Goal: Entertainment & Leisure: Consume media (video, audio)

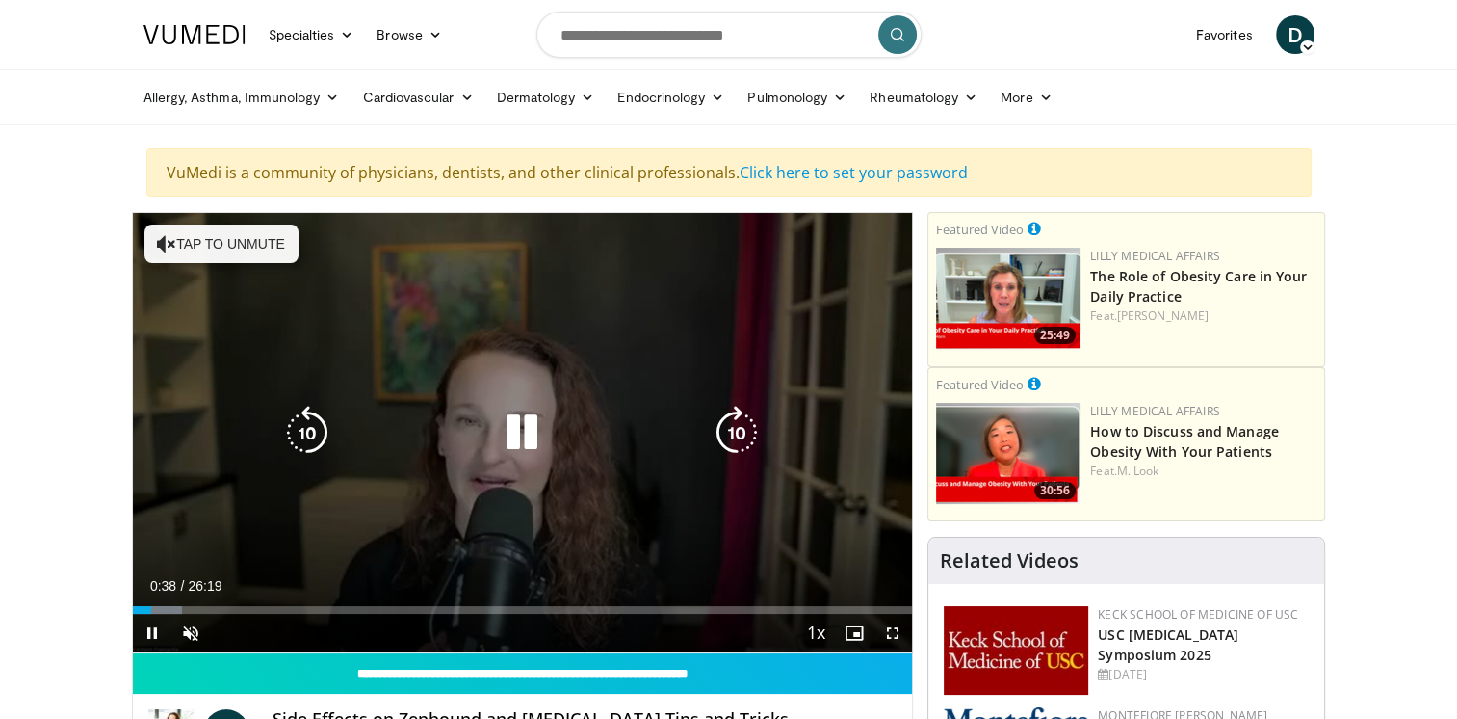
click at [373, 534] on div "10 seconds Tap to unmute" at bounding box center [523, 432] width 780 height 439
click at [520, 425] on icon "Video Player" at bounding box center [522, 433] width 54 height 54
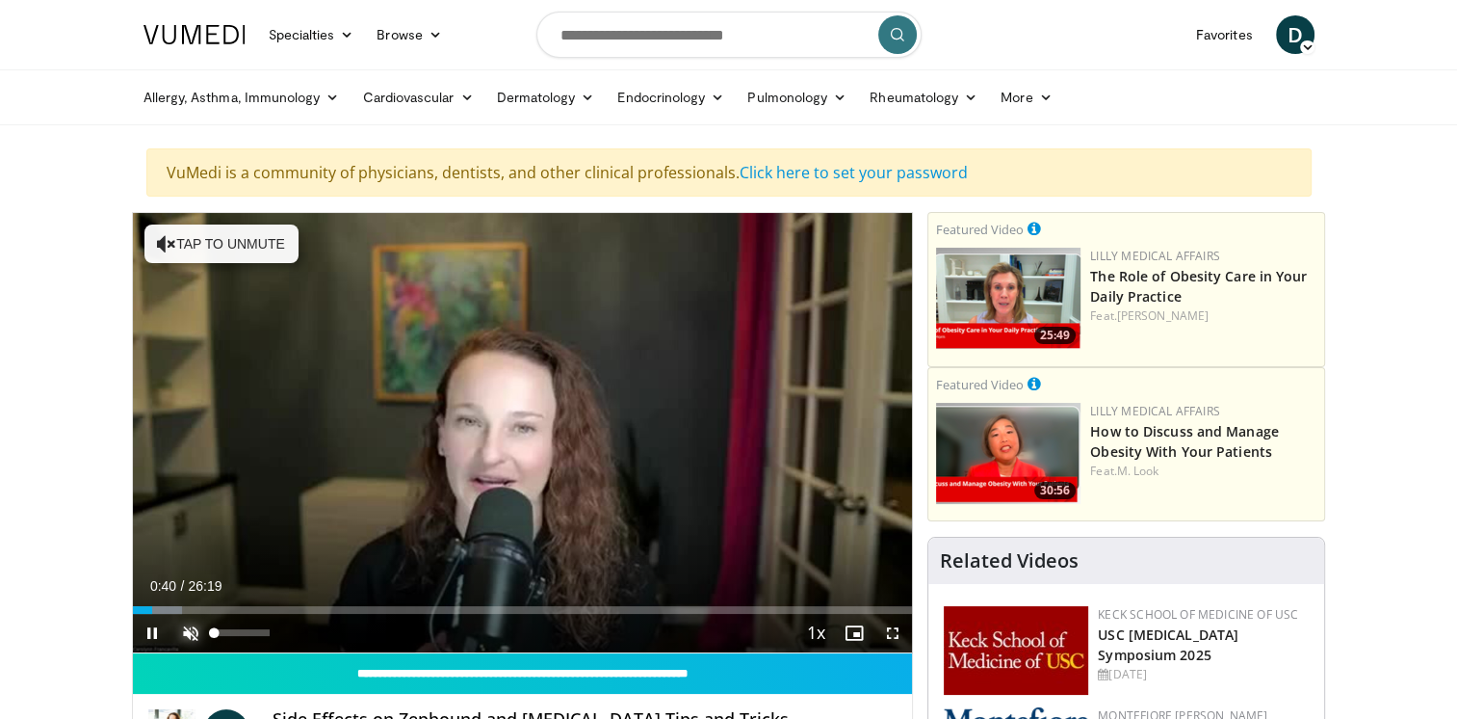
click at [193, 640] on span "Video Player" at bounding box center [190, 633] width 39 height 39
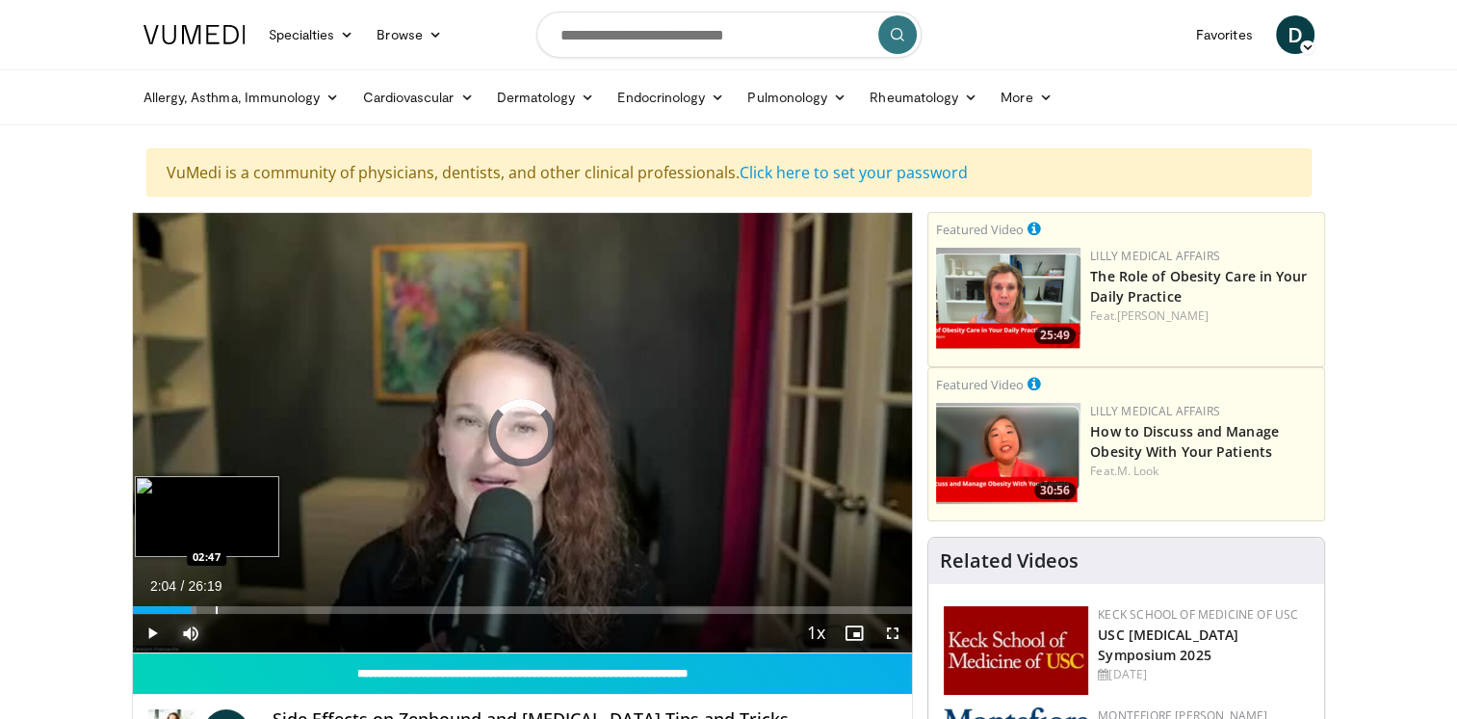
drag, startPoint x: 152, startPoint y: 603, endPoint x: 220, endPoint y: 608, distance: 67.6
click at [220, 608] on div "Loaded : 8.23% 02:39 02:47" at bounding box center [523, 604] width 780 height 18
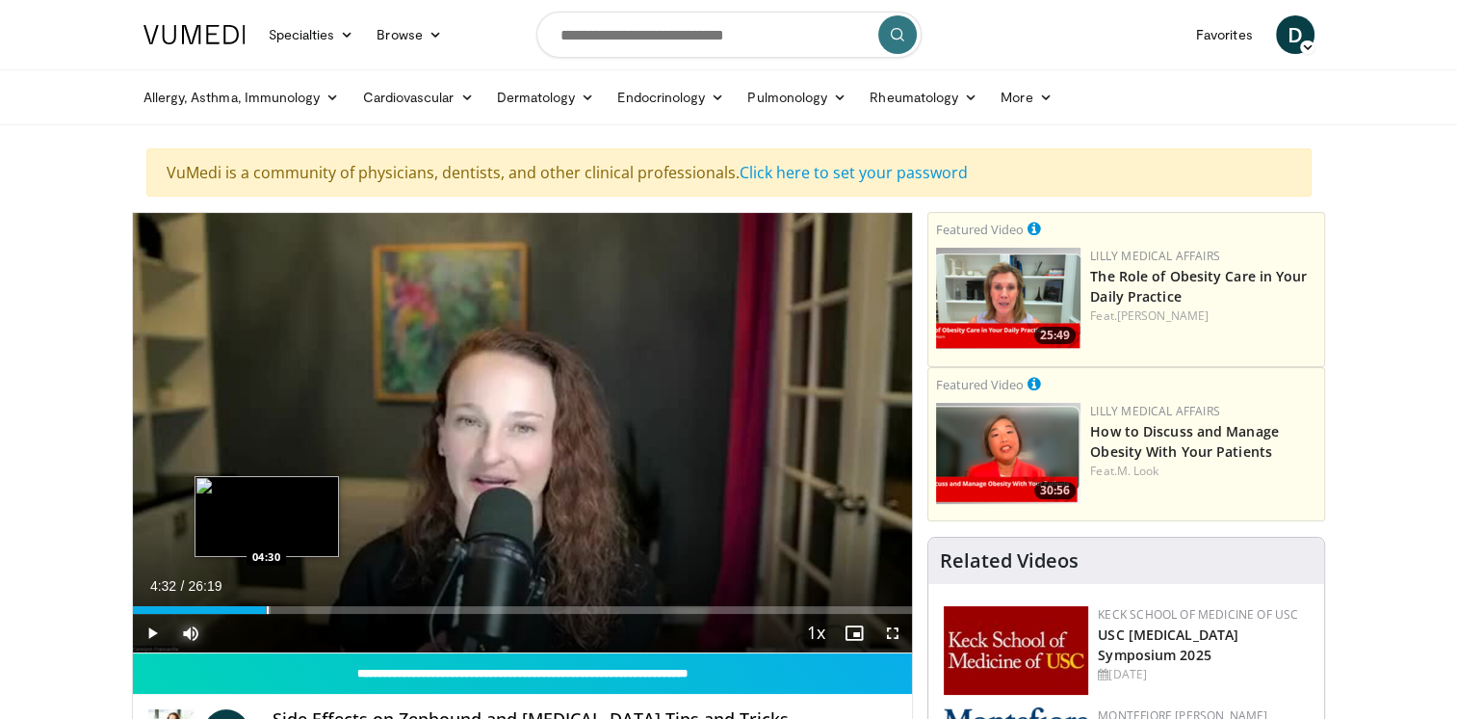
drag, startPoint x: 232, startPoint y: 609, endPoint x: 267, endPoint y: 611, distance: 34.7
click at [267, 611] on div "Progress Bar" at bounding box center [268, 610] width 2 height 8
drag, startPoint x: 277, startPoint y: 611, endPoint x: 302, endPoint y: 612, distance: 24.1
click at [304, 612] on div "Progress Bar" at bounding box center [305, 610] width 2 height 8
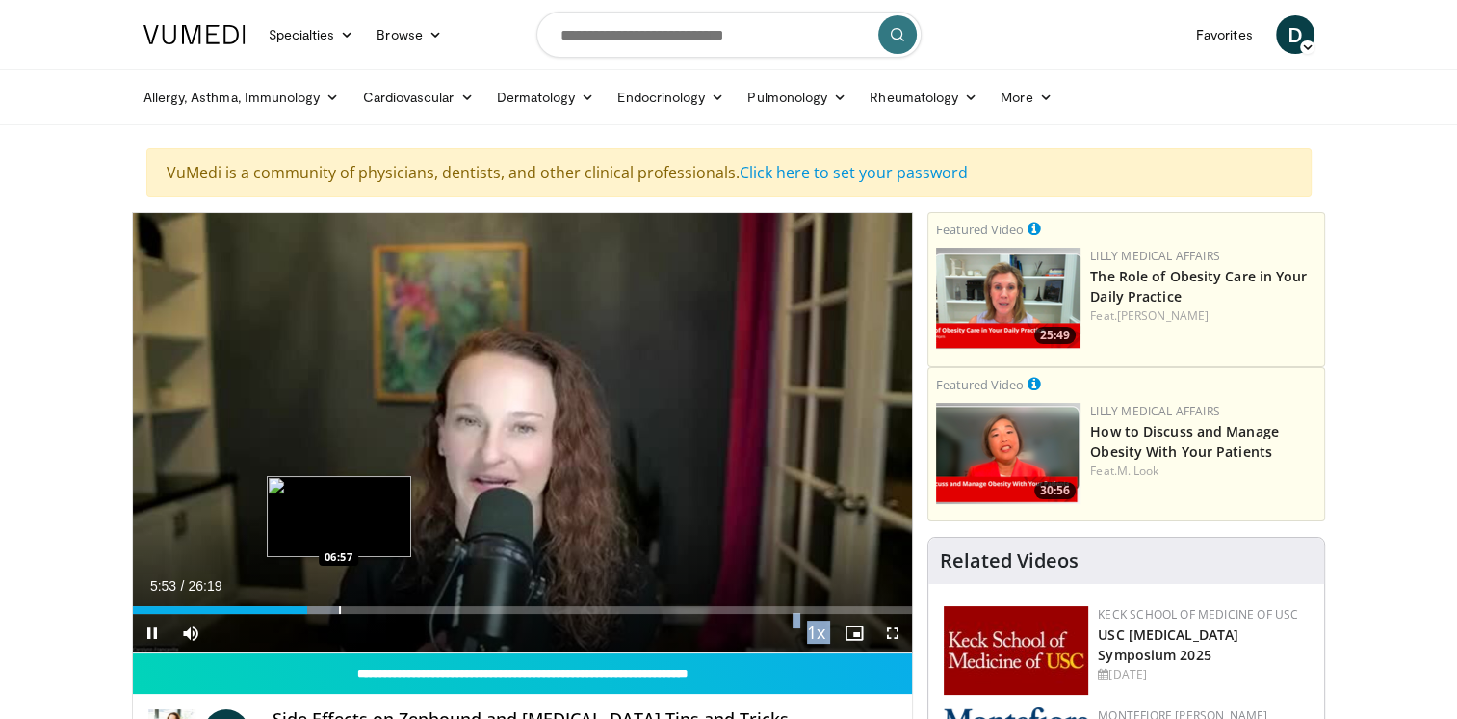
drag, startPoint x: 306, startPoint y: 611, endPoint x: 339, endPoint y: 612, distance: 32.8
click at [339, 612] on video-js "**********" at bounding box center [523, 433] width 780 height 440
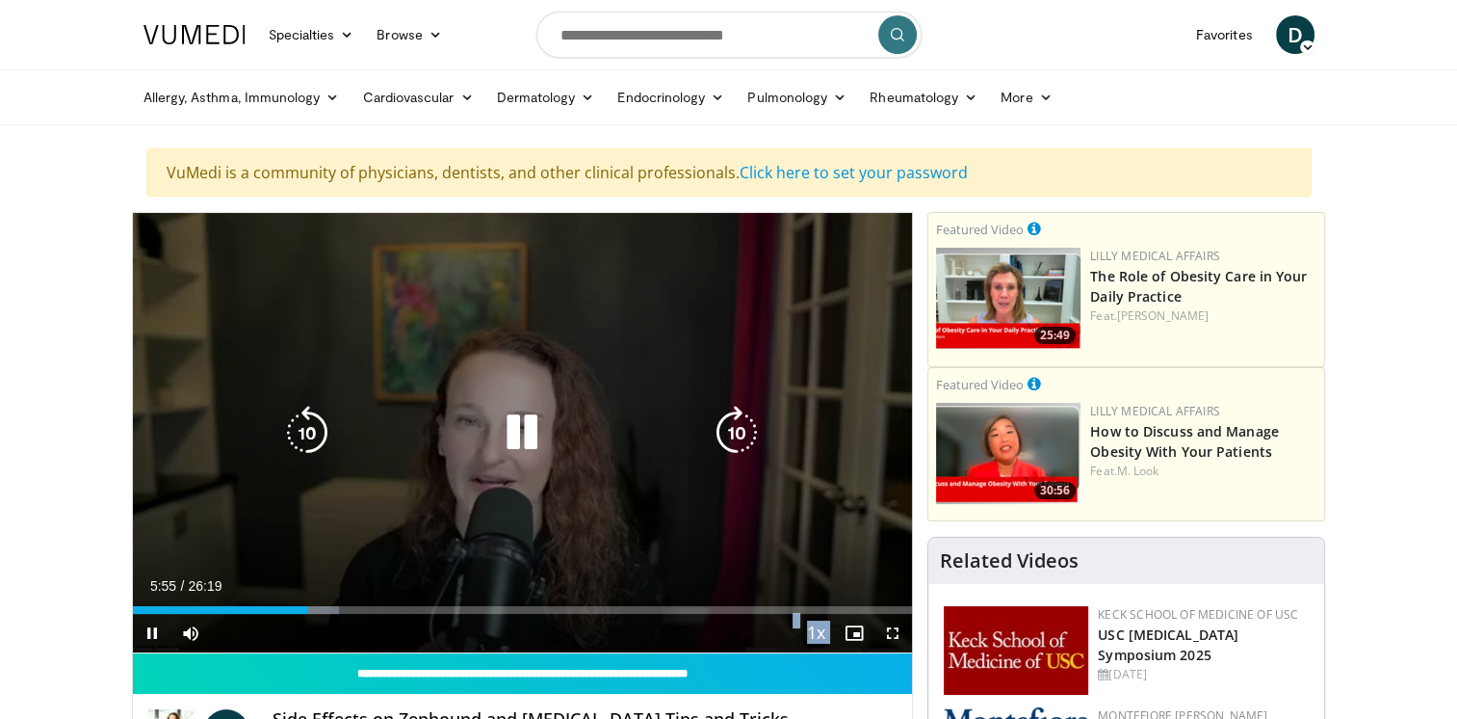
click at [335, 617] on video-js "**********" at bounding box center [523, 433] width 780 height 440
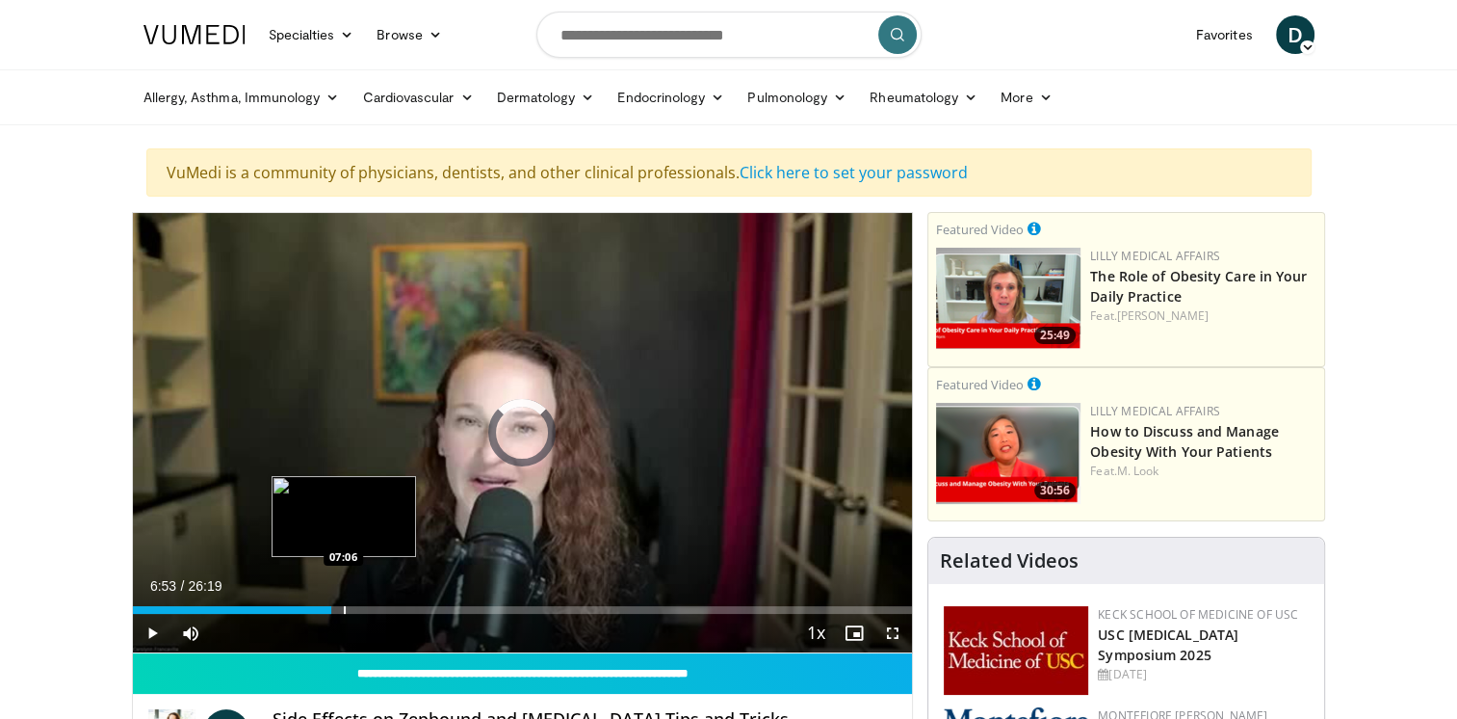
drag, startPoint x: 305, startPoint y: 609, endPoint x: 343, endPoint y: 612, distance: 37.7
click at [344, 612] on div "Progress Bar" at bounding box center [345, 610] width 2 height 8
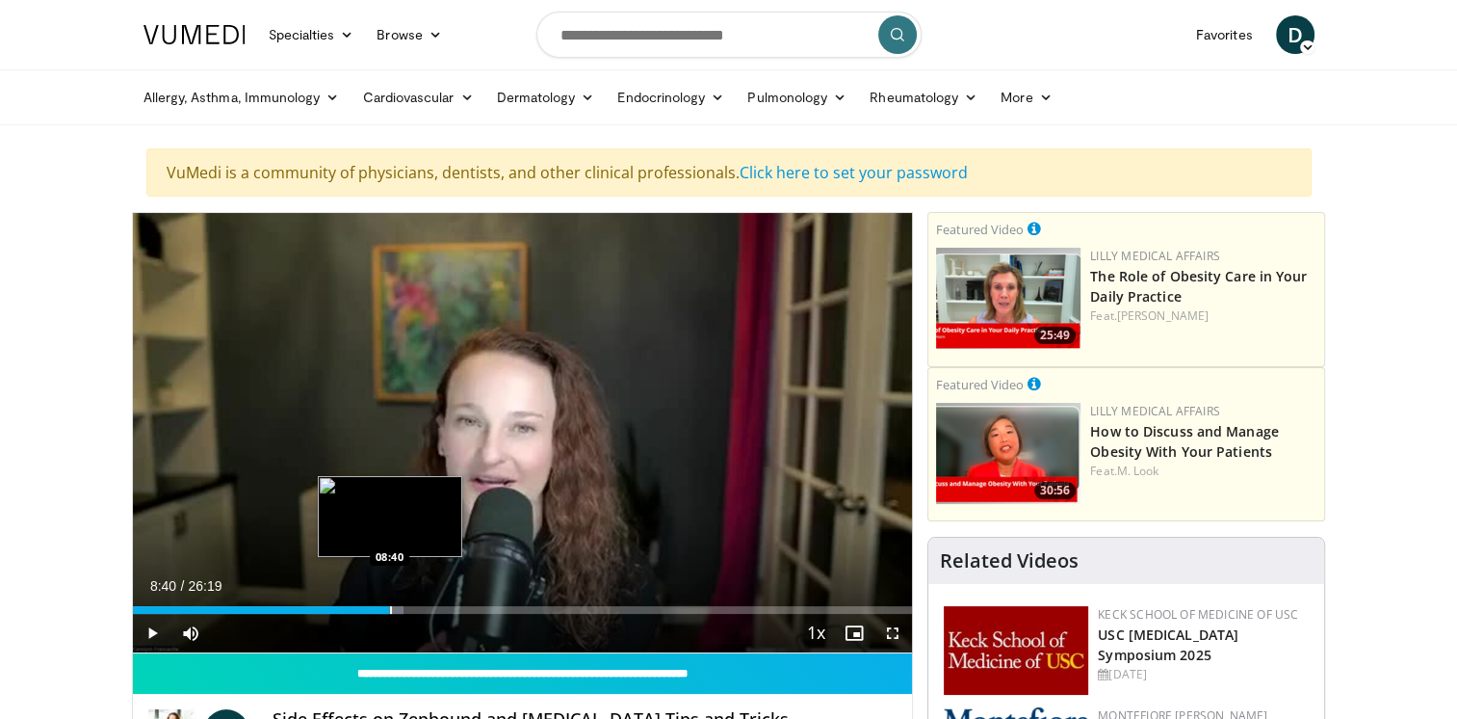
drag, startPoint x: 354, startPoint y: 608, endPoint x: 389, endPoint y: 612, distance: 34.9
click at [390, 612] on div "Progress Bar" at bounding box center [391, 610] width 2 height 8
drag, startPoint x: 400, startPoint y: 609, endPoint x: 430, endPoint y: 610, distance: 29.9
click at [431, 610] on div "Progress Bar" at bounding box center [432, 610] width 2 height 8
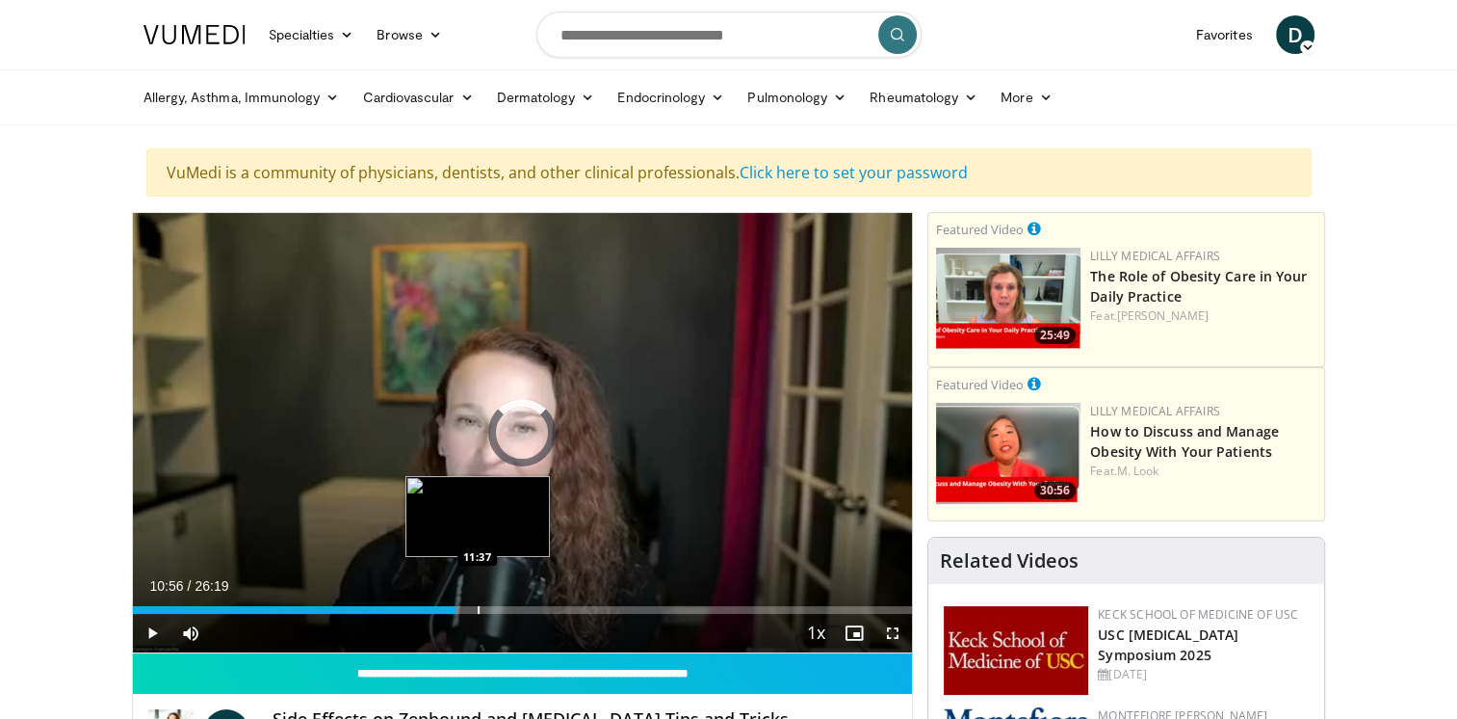
drag, startPoint x: 428, startPoint y: 610, endPoint x: 478, endPoint y: 610, distance: 50.1
click at [478, 610] on div "Progress Bar" at bounding box center [479, 610] width 2 height 8
drag, startPoint x: 478, startPoint y: 610, endPoint x: 536, endPoint y: 615, distance: 58.0
click at [536, 615] on div "Current Time 12:40 / Duration 26:19 Play Skip Backward Skip Forward Mute 100% L…" at bounding box center [523, 633] width 780 height 39
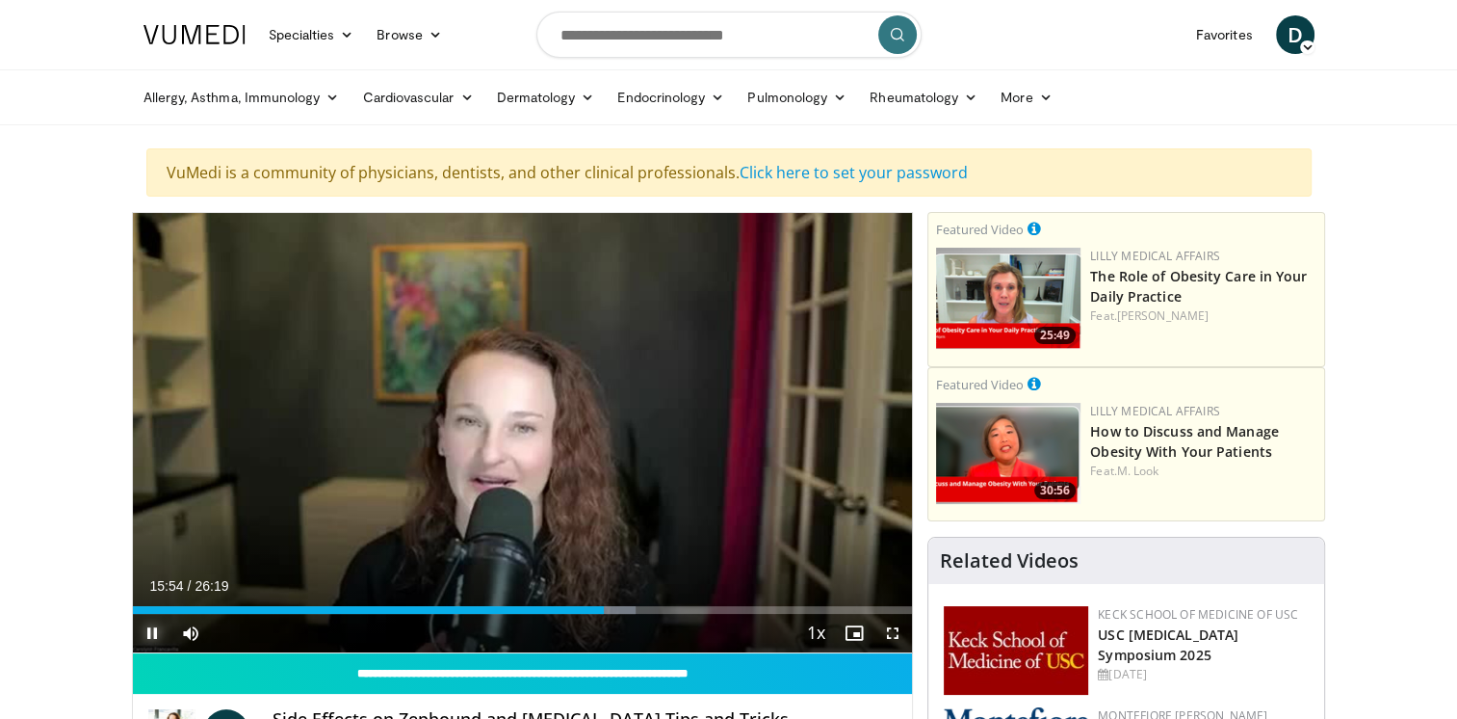
click at [156, 638] on span "Video Player" at bounding box center [152, 633] width 39 height 39
